Goal: Navigation & Orientation: Understand site structure

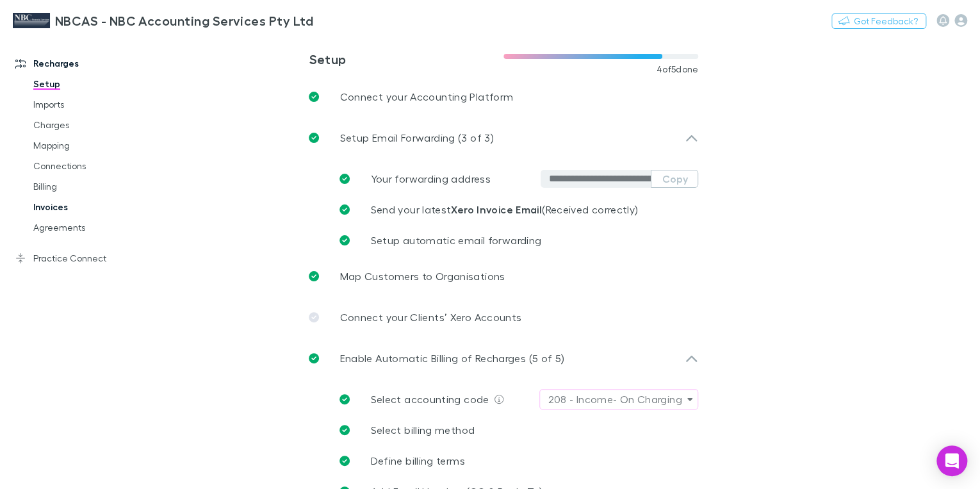
click at [44, 206] on link "Invoices" at bounding box center [92, 207] width 145 height 20
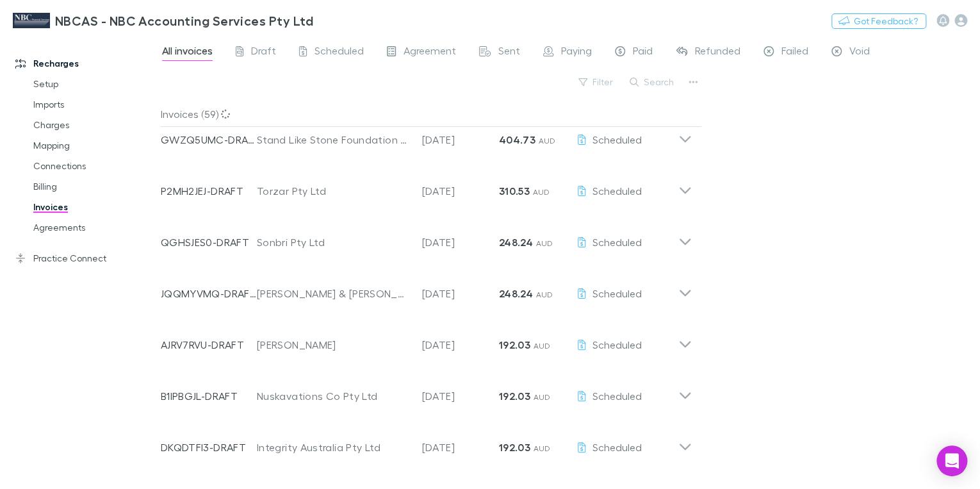
scroll to position [51, 0]
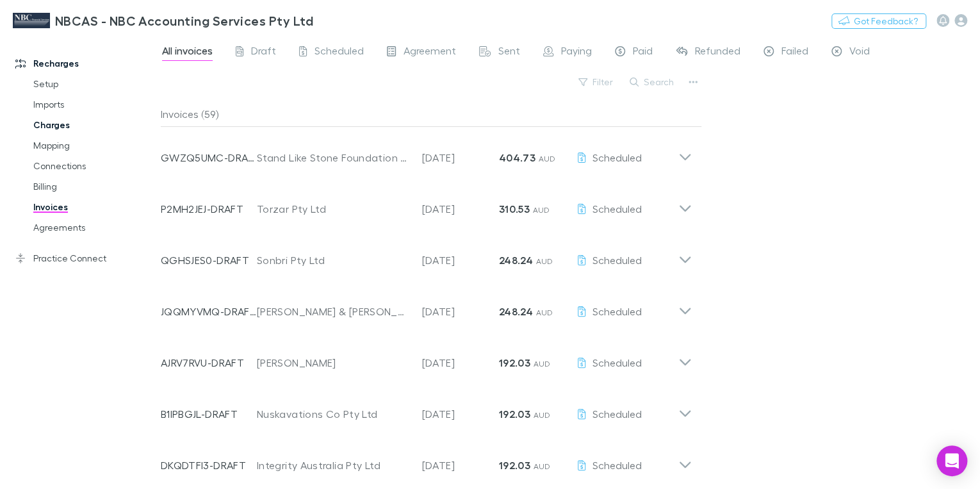
click at [50, 129] on link "Charges" at bounding box center [92, 125] width 145 height 20
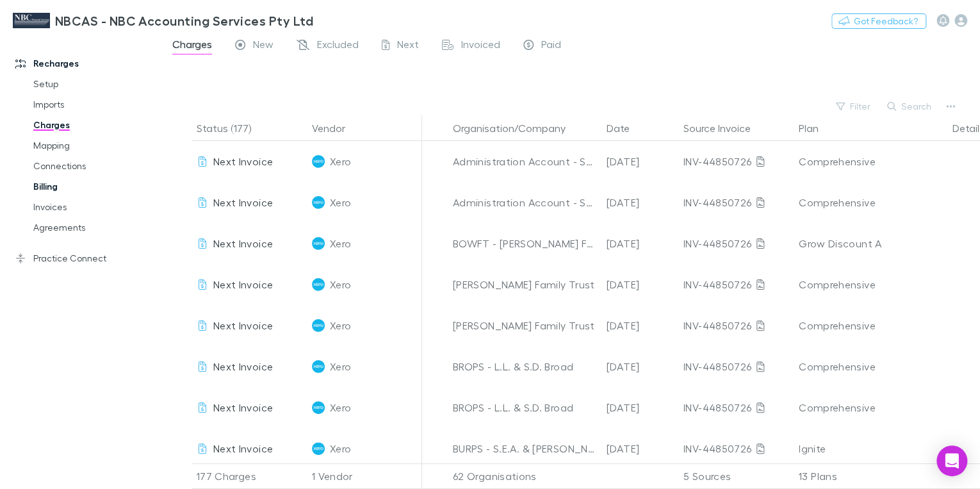
click at [46, 182] on link "Billing" at bounding box center [92, 186] width 145 height 20
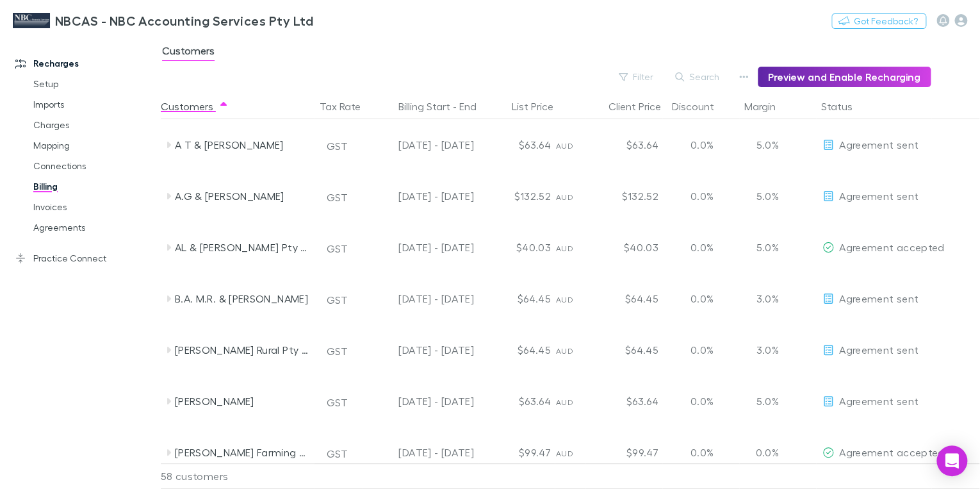
click at [76, 19] on h3 "NBCAS - NBC Accounting Services Pty Ltd" at bounding box center [184, 20] width 258 height 15
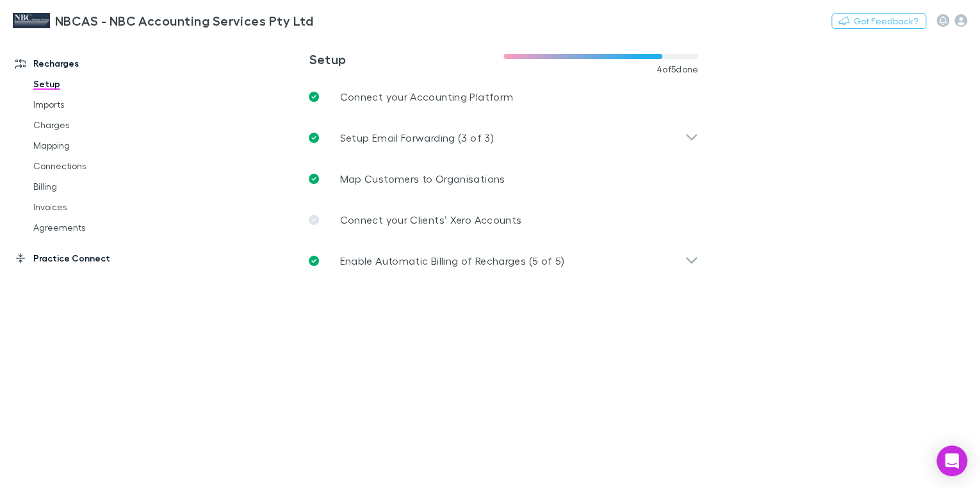
click at [54, 258] on link "Practice Connect" at bounding box center [84, 258] width 163 height 20
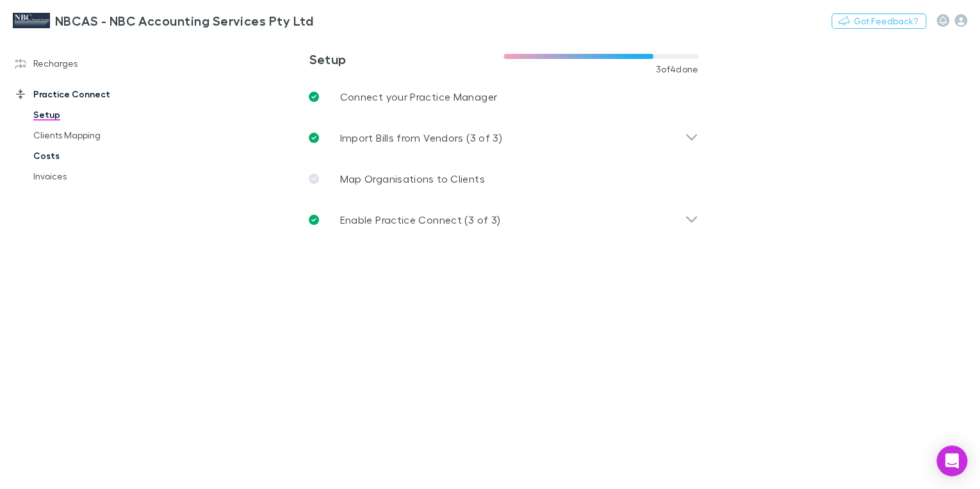
click at [54, 158] on link "Costs" at bounding box center [92, 155] width 145 height 20
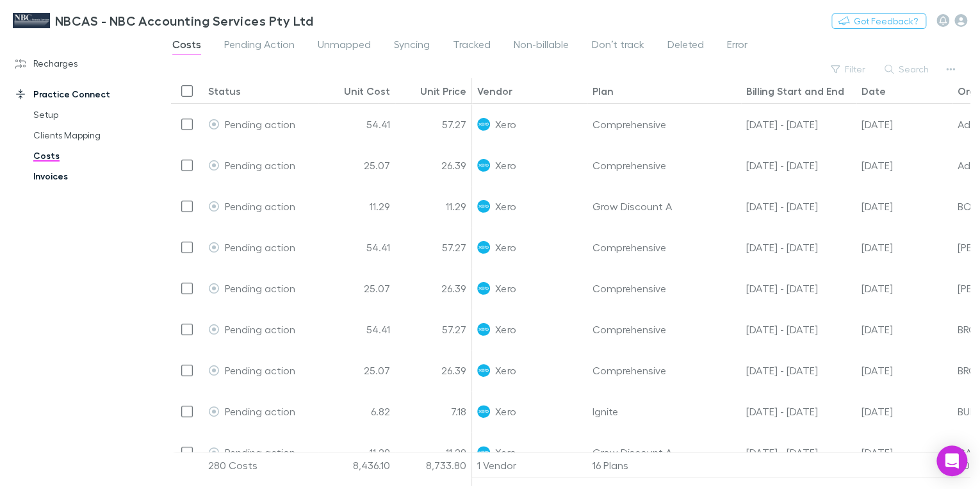
click at [54, 179] on link "Invoices" at bounding box center [92, 176] width 145 height 20
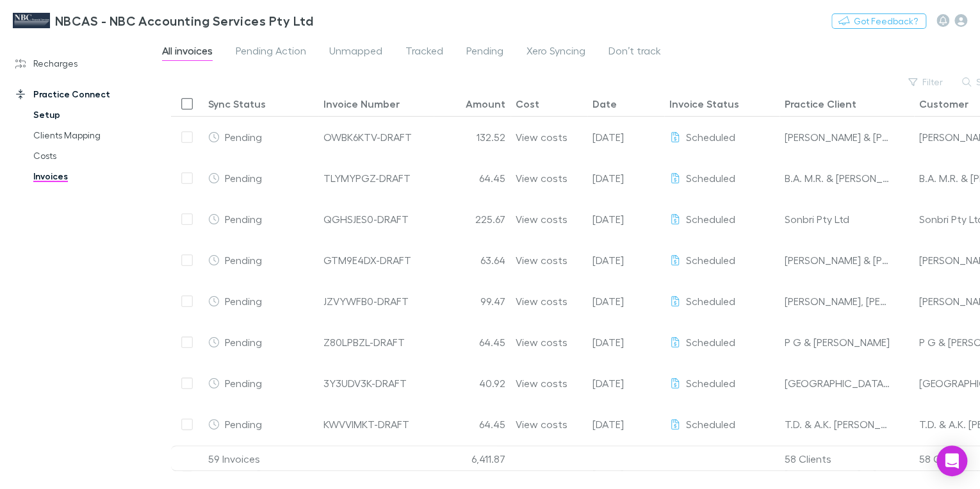
click at [40, 116] on link "Setup" at bounding box center [92, 114] width 145 height 20
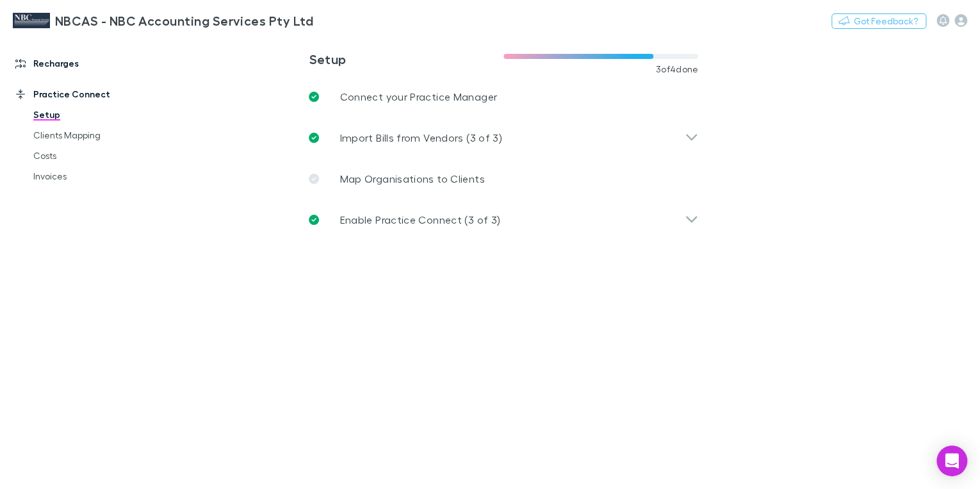
click at [41, 66] on link "Recharges" at bounding box center [84, 63] width 163 height 20
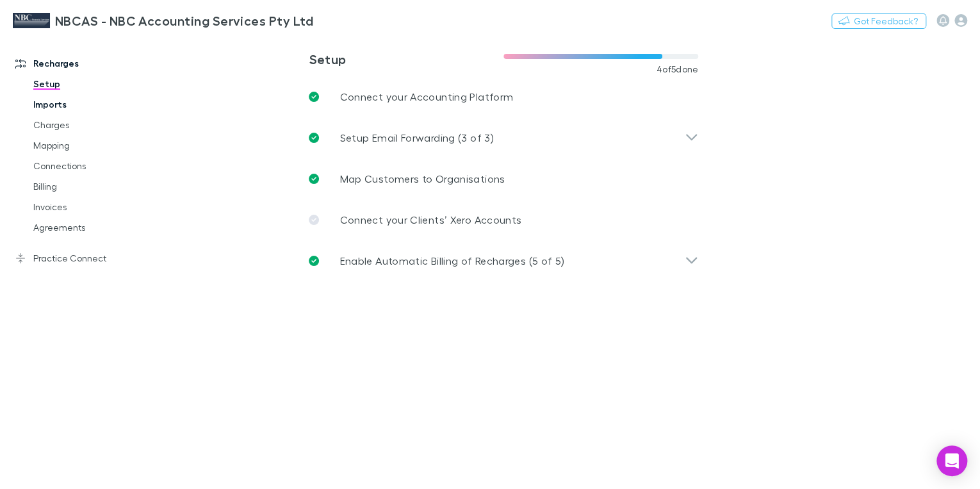
click at [43, 103] on link "Imports" at bounding box center [92, 104] width 145 height 20
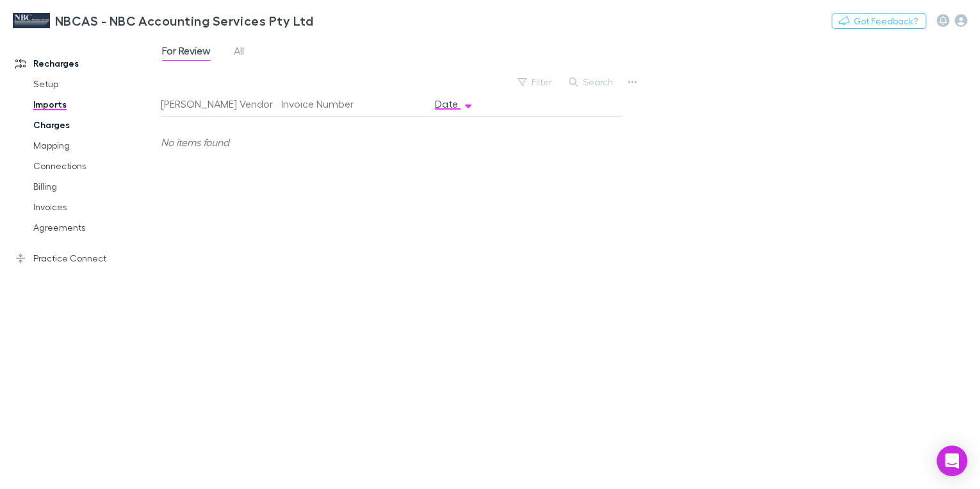
click at [50, 127] on link "Charges" at bounding box center [92, 125] width 145 height 20
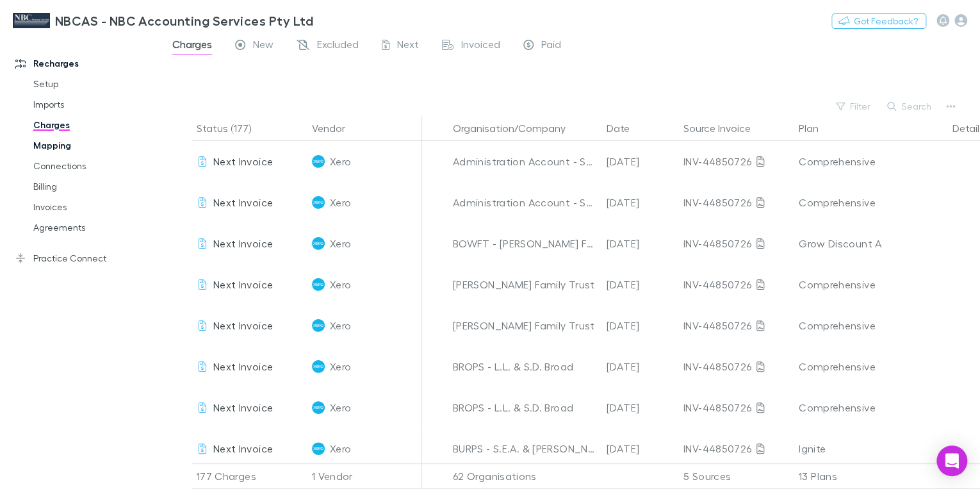
click at [54, 146] on link "Mapping" at bounding box center [92, 145] width 145 height 20
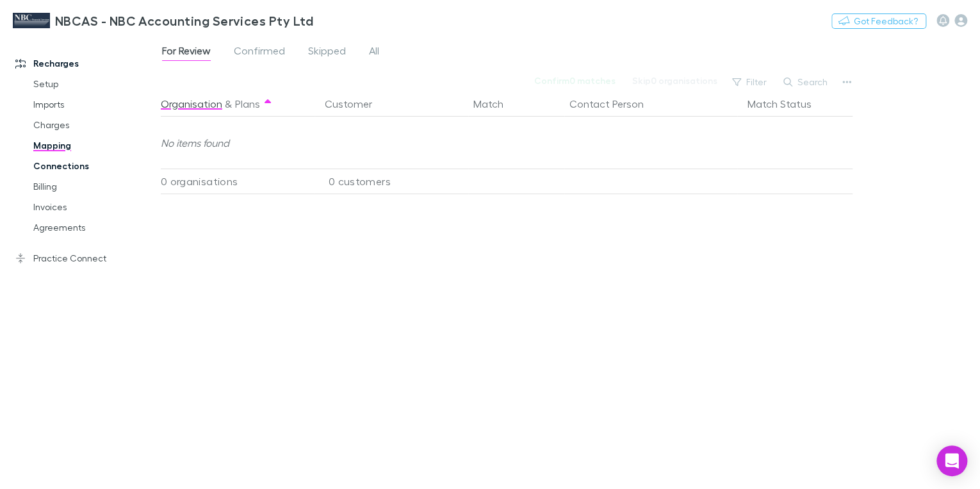
click at [60, 168] on link "Connections" at bounding box center [92, 166] width 145 height 20
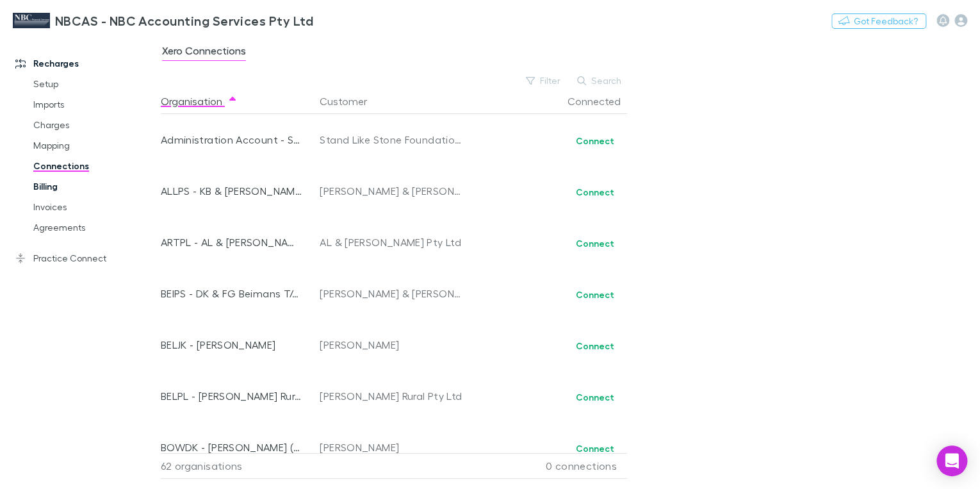
click at [54, 186] on link "Billing" at bounding box center [92, 186] width 145 height 20
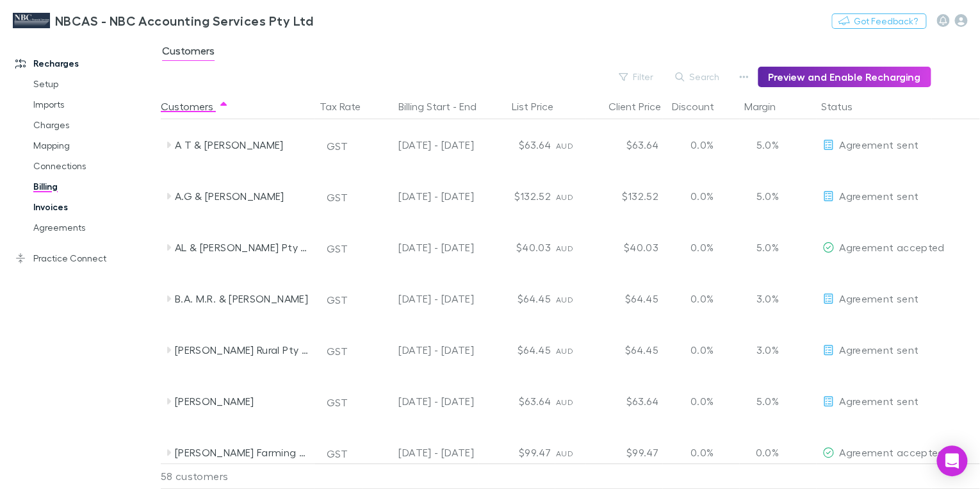
click at [40, 207] on link "Invoices" at bounding box center [92, 207] width 145 height 20
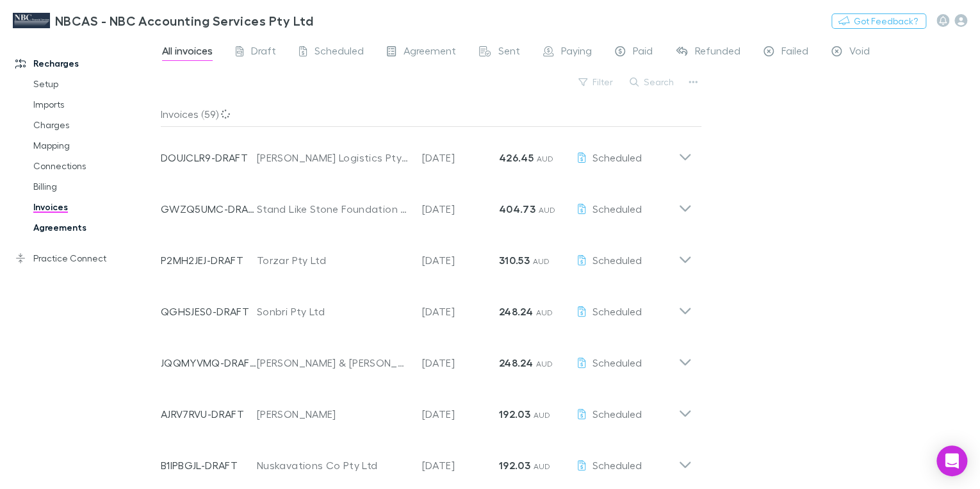
click at [45, 226] on link "Agreements" at bounding box center [92, 227] width 145 height 20
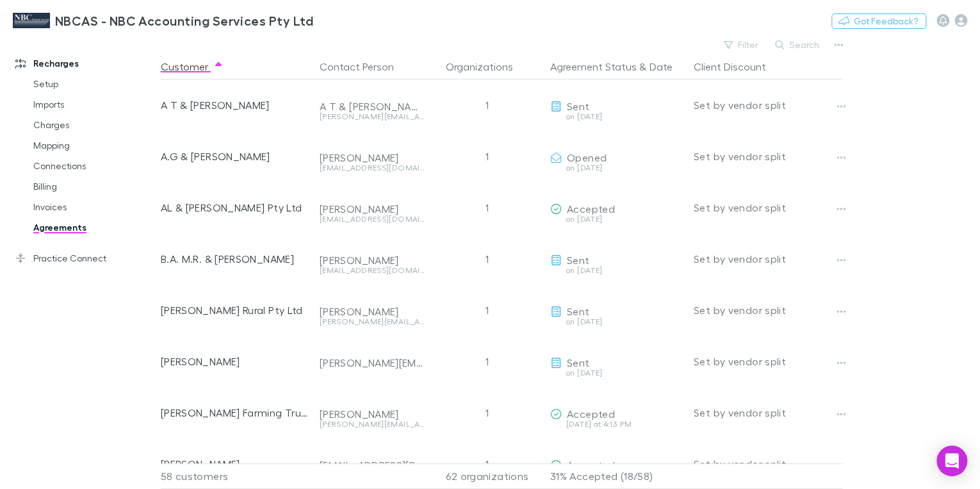
click at [36, 21] on img at bounding box center [31, 20] width 37 height 15
